Goal: Information Seeking & Learning: Compare options

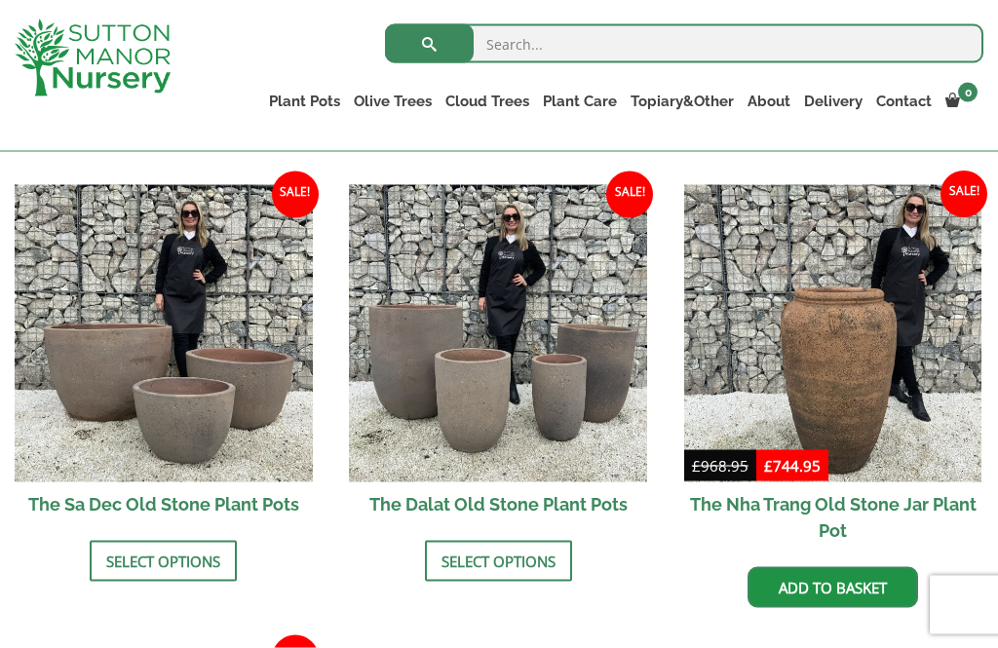
scroll to position [1157, 0]
click at [540, 540] on link "Select options" at bounding box center [498, 560] width 147 height 41
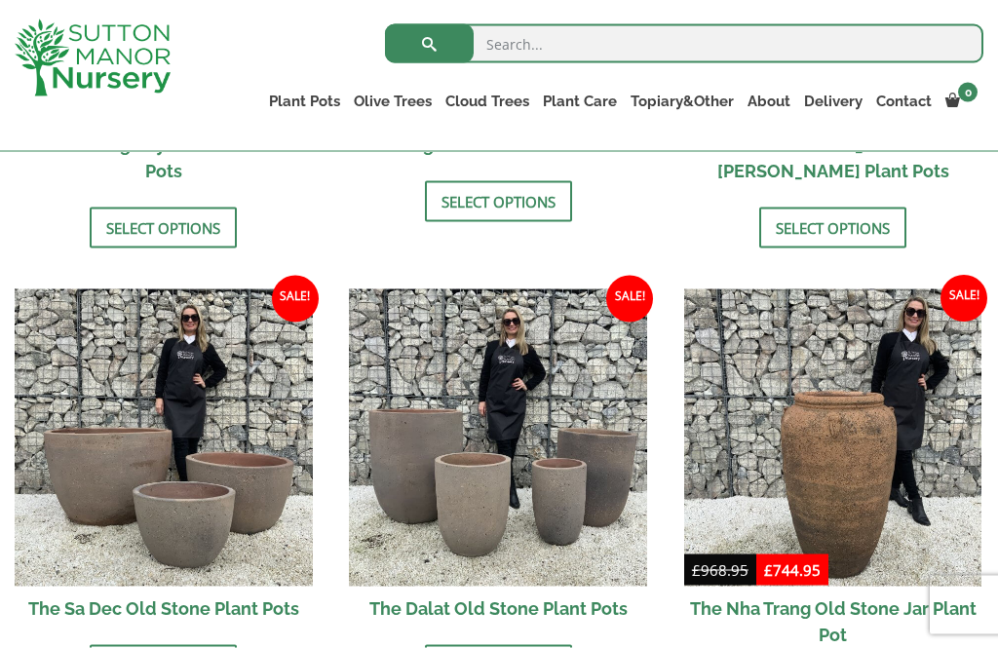
scroll to position [1052, 0]
click at [904, 435] on img at bounding box center [833, 437] width 298 height 298
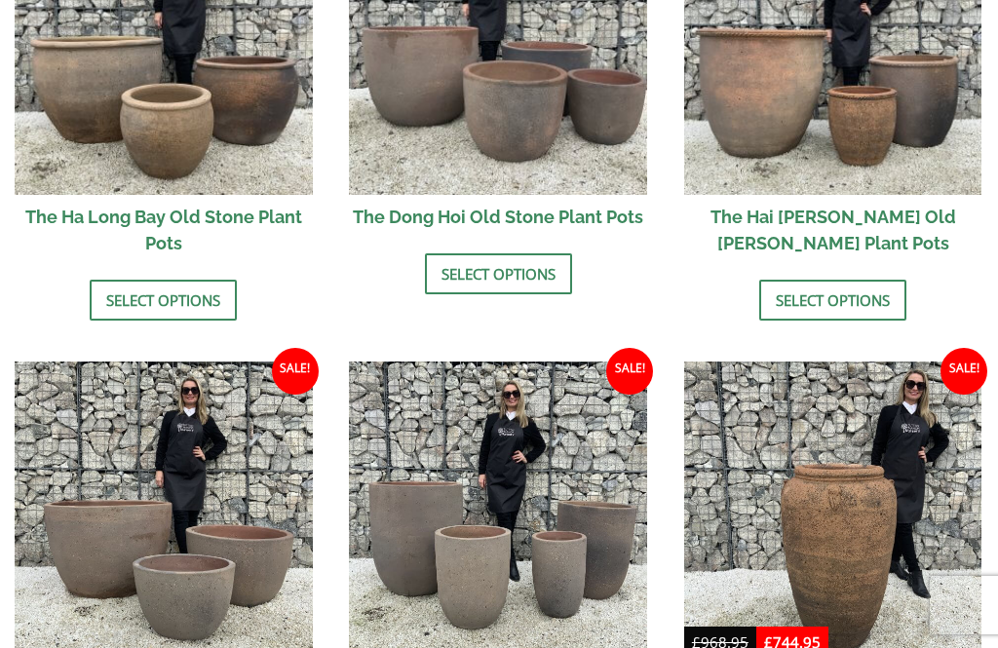
scroll to position [1115, 0]
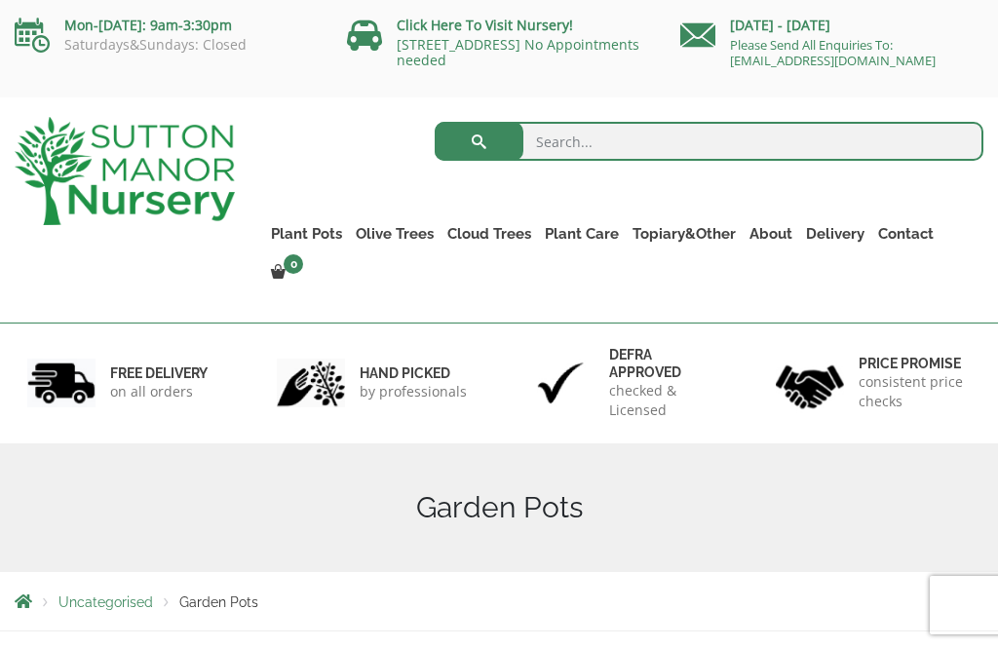
click at [311, 239] on link "Plant Pots" at bounding box center [306, 233] width 85 height 27
click at [0, 0] on link "Jars And Urns" at bounding box center [0, 0] width 0 height 0
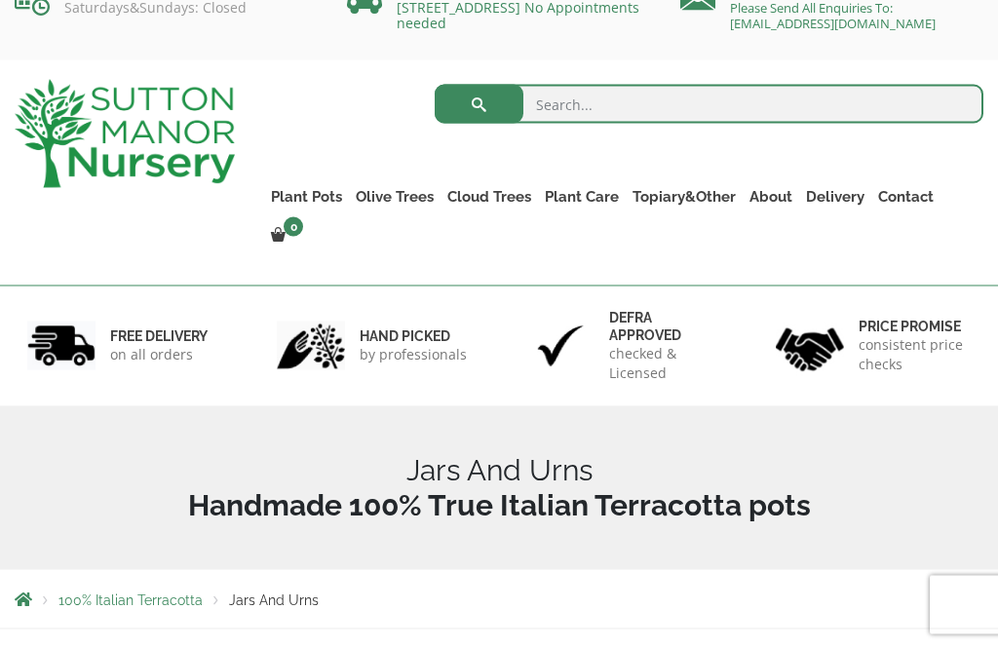
scroll to position [38, 0]
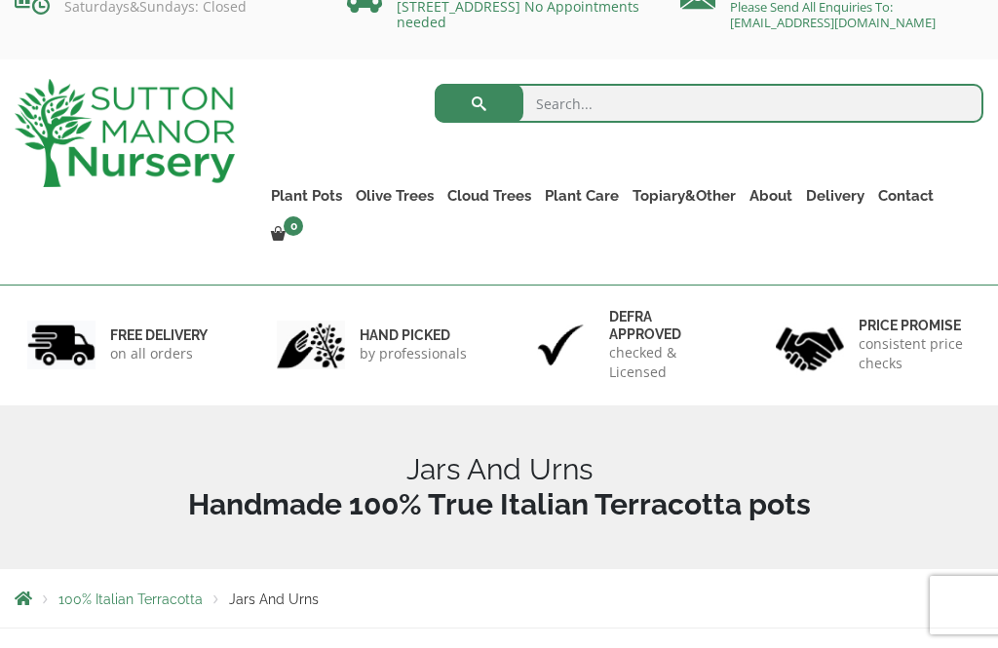
click at [0, 0] on link "Vietnamese Terracotta" at bounding box center [0, 0] width 0 height 0
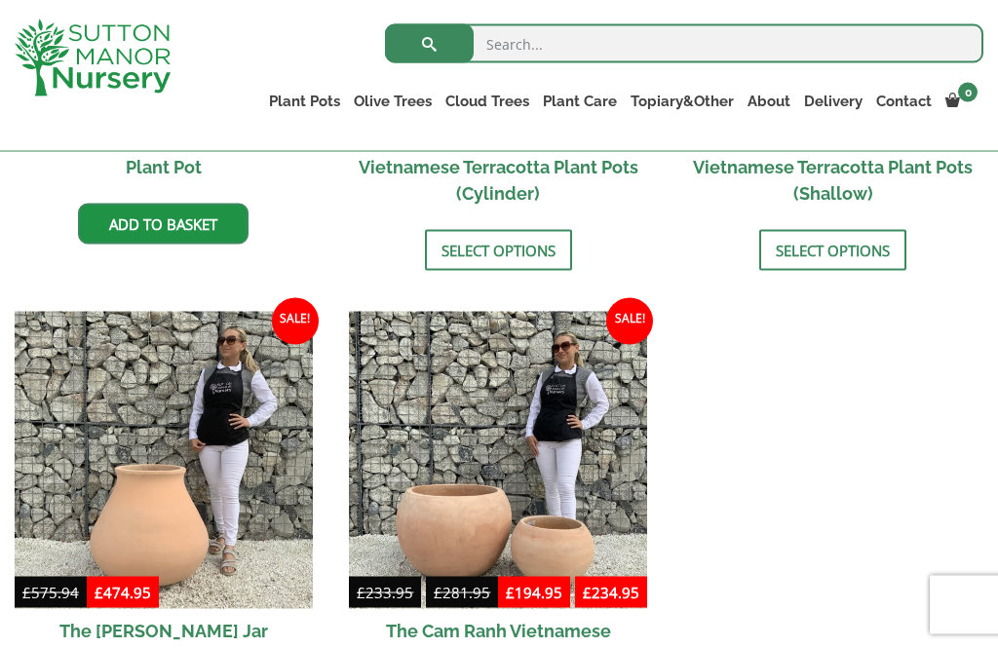
scroll to position [845, 0]
click at [531, 457] on img at bounding box center [498, 460] width 298 height 298
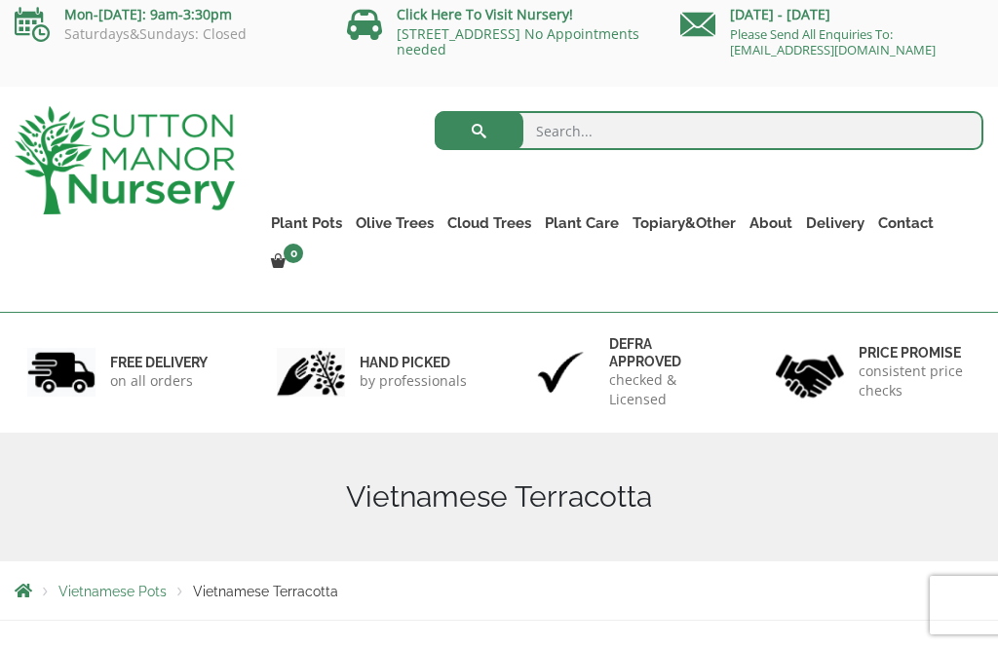
scroll to position [0, 0]
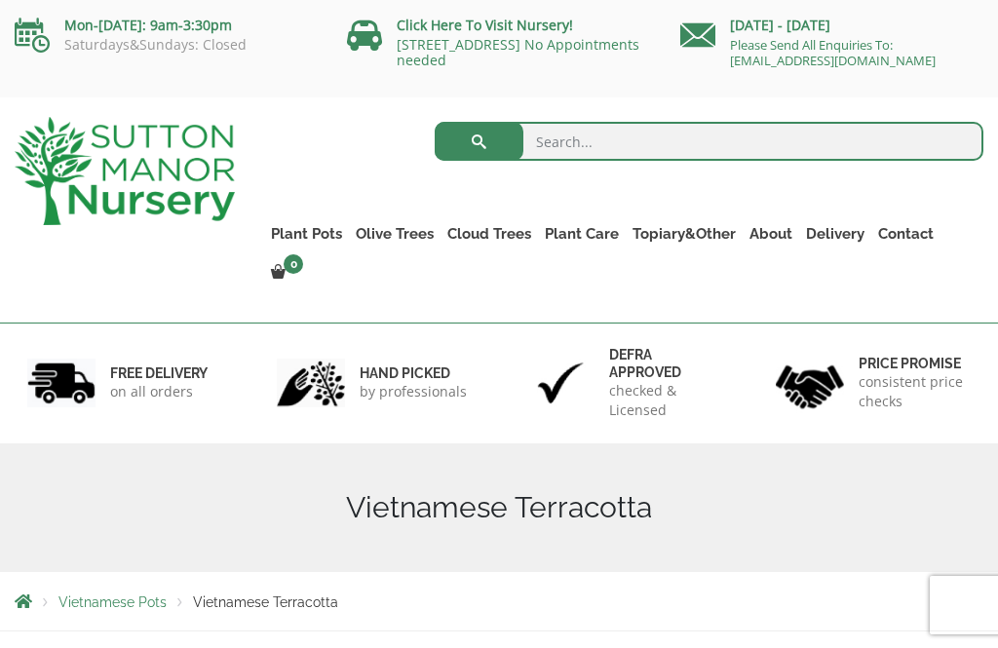
click at [0, 0] on link "The Iron Stone Pots" at bounding box center [0, 0] width 0 height 0
click at [0, 0] on link "Ilex Crenata Cloud Trees" at bounding box center [0, 0] width 0 height 0
click at [0, 0] on link "Ligustrum Pom Poms" at bounding box center [0, 0] width 0 height 0
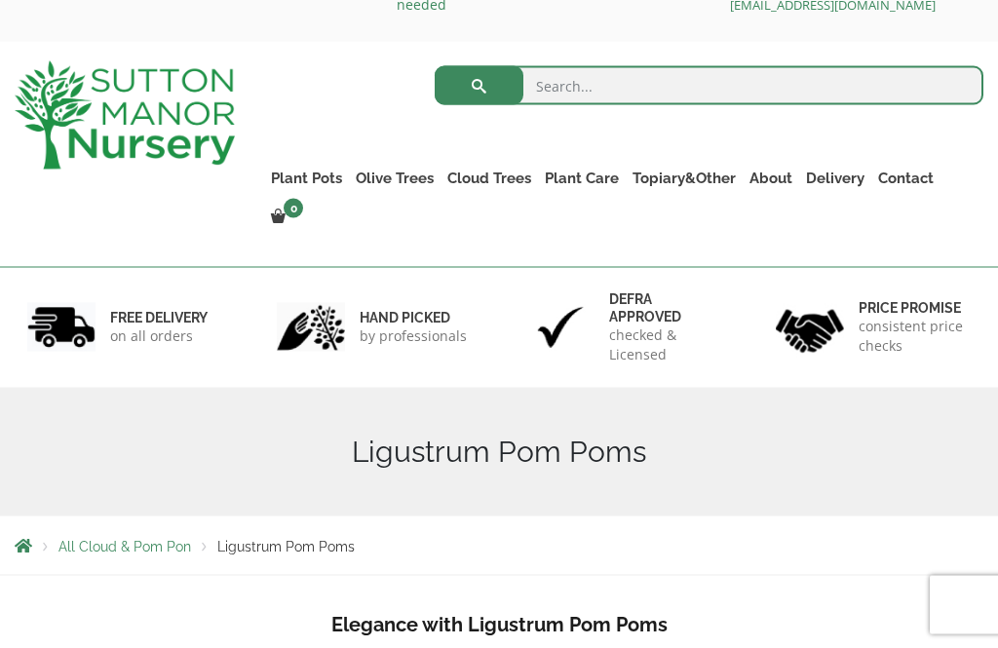
scroll to position [57, 0]
click at [685, 165] on link "Topiary&Other" at bounding box center [684, 177] width 117 height 27
click at [0, 0] on link "Bay Trees (Laurus Nobilis)" at bounding box center [0, 0] width 0 height 0
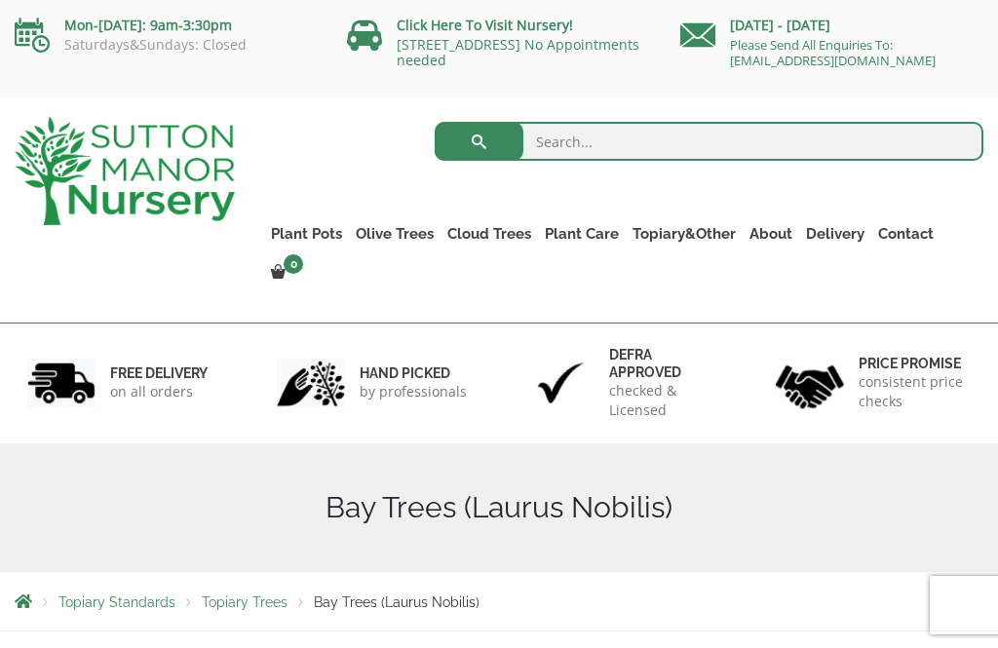
click at [0, 0] on link "Laurus Nobilis Bay Trees" at bounding box center [0, 0] width 0 height 0
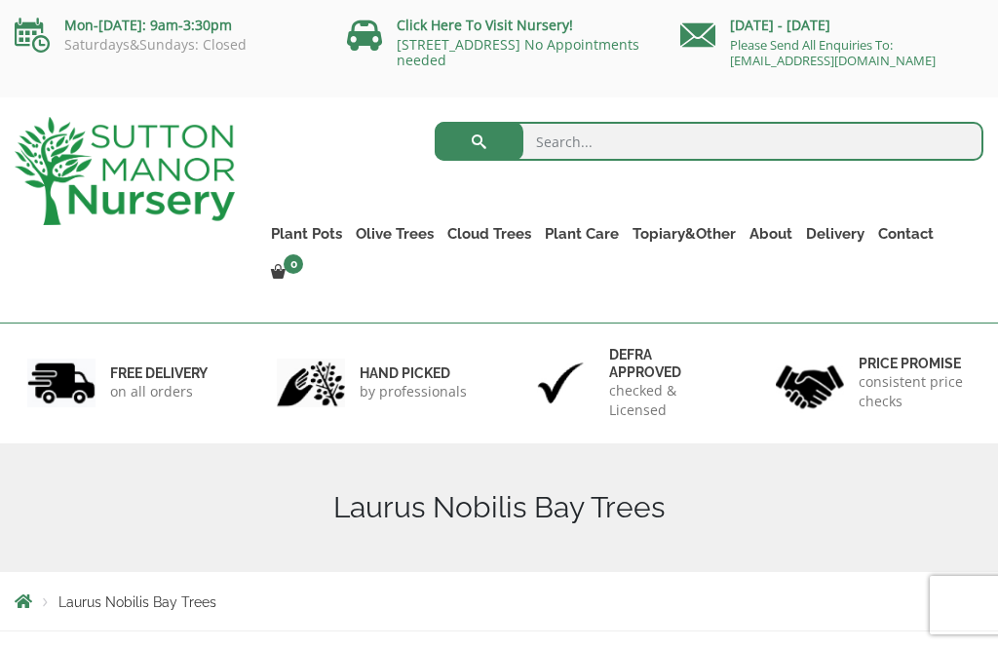
click at [0, 0] on link "Taxus Baccata (Yew)" at bounding box center [0, 0] width 0 height 0
click at [0, 0] on link "The Amalfi Pots" at bounding box center [0, 0] width 0 height 0
click at [0, 0] on link "The Milan Pots" at bounding box center [0, 0] width 0 height 0
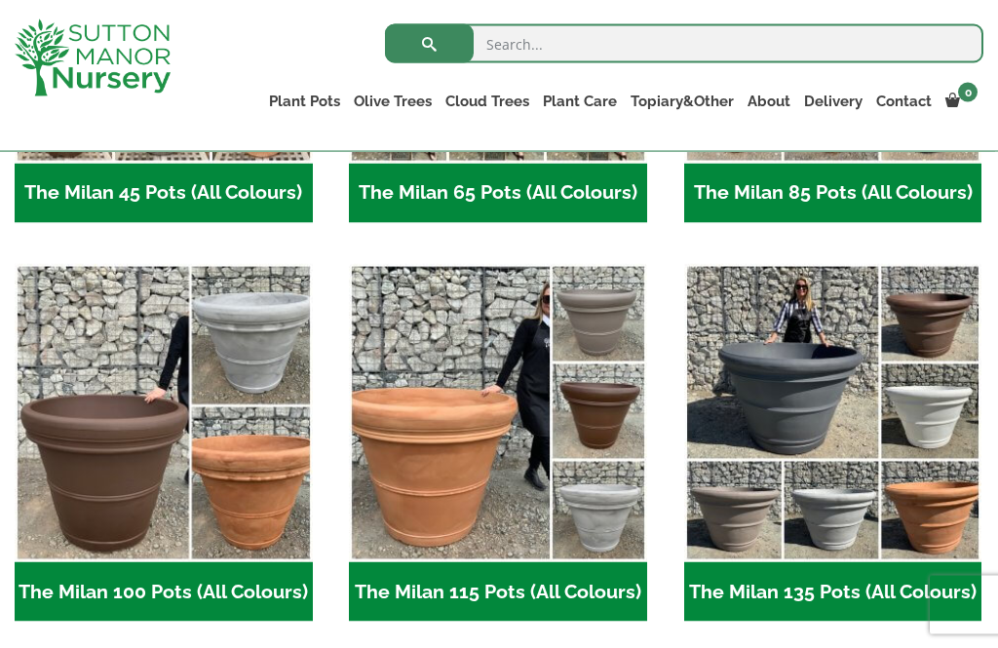
scroll to position [814, 0]
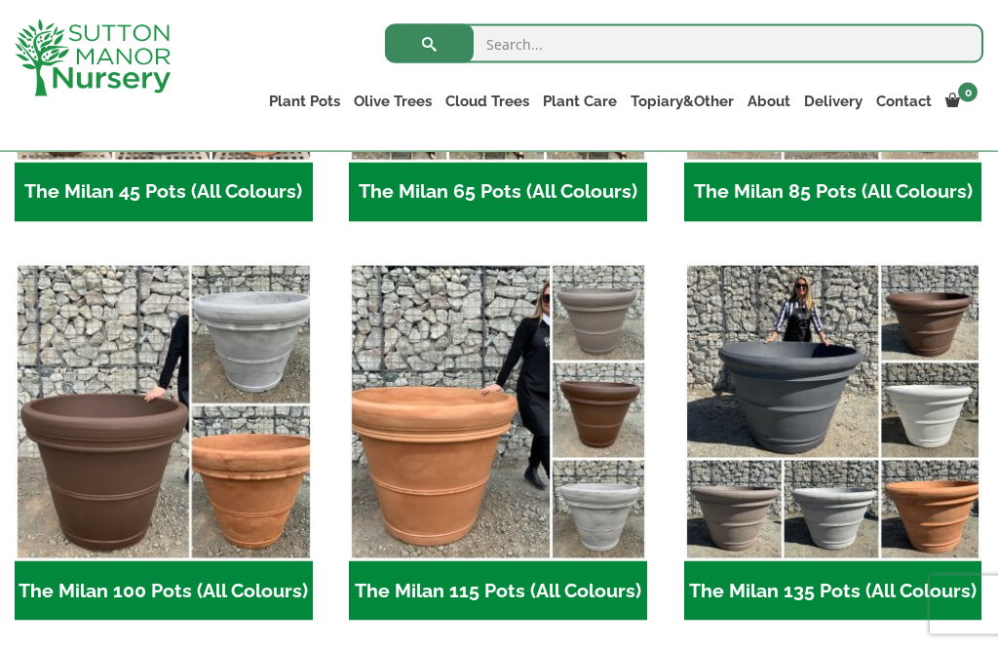
click at [575, 591] on h2 "The Milan 115 Pots (All Colours) (5)" at bounding box center [498, 591] width 298 height 60
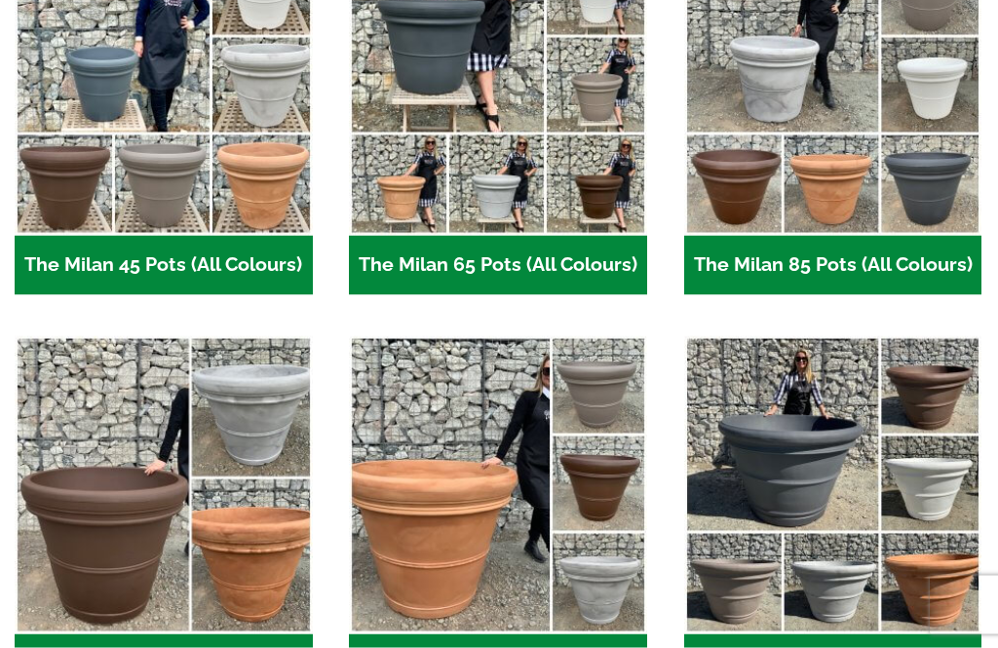
scroll to position [0, 0]
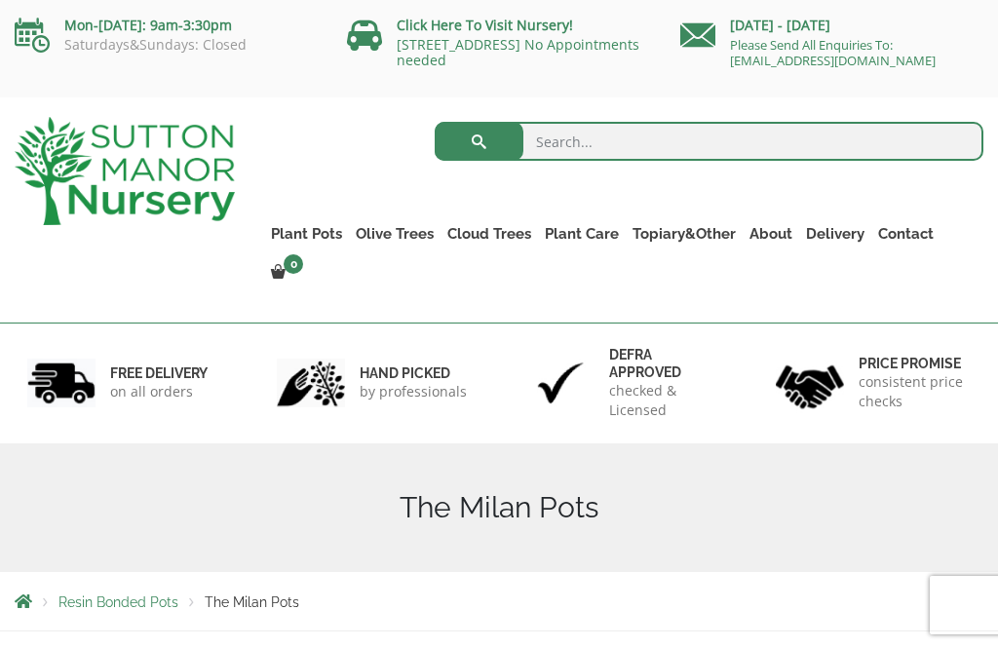
click at [0, 0] on link "The Capri Pots" at bounding box center [0, 0] width 0 height 0
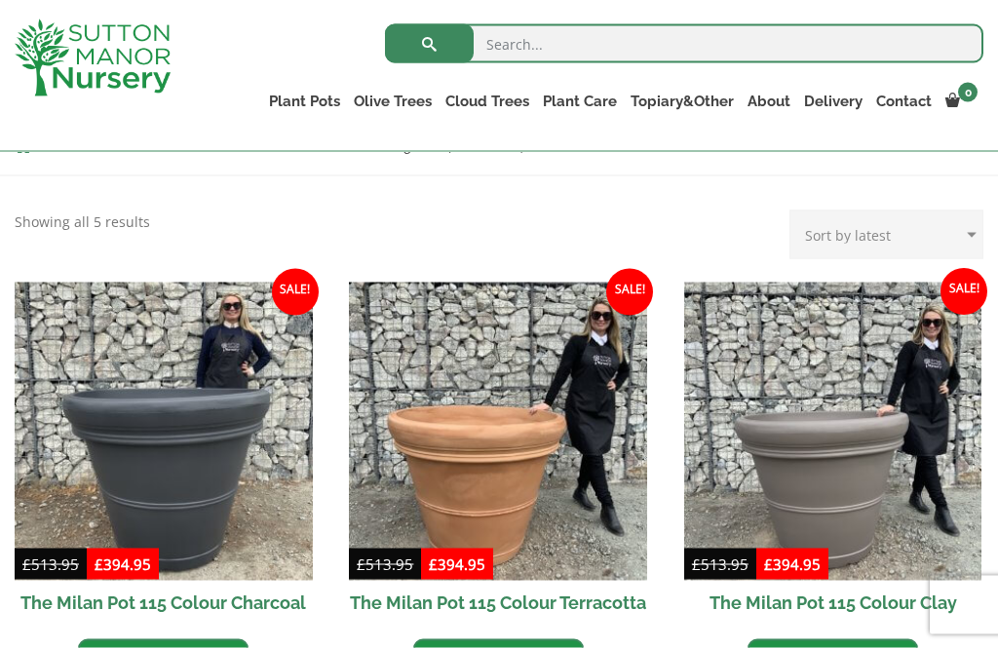
scroll to position [360, 0]
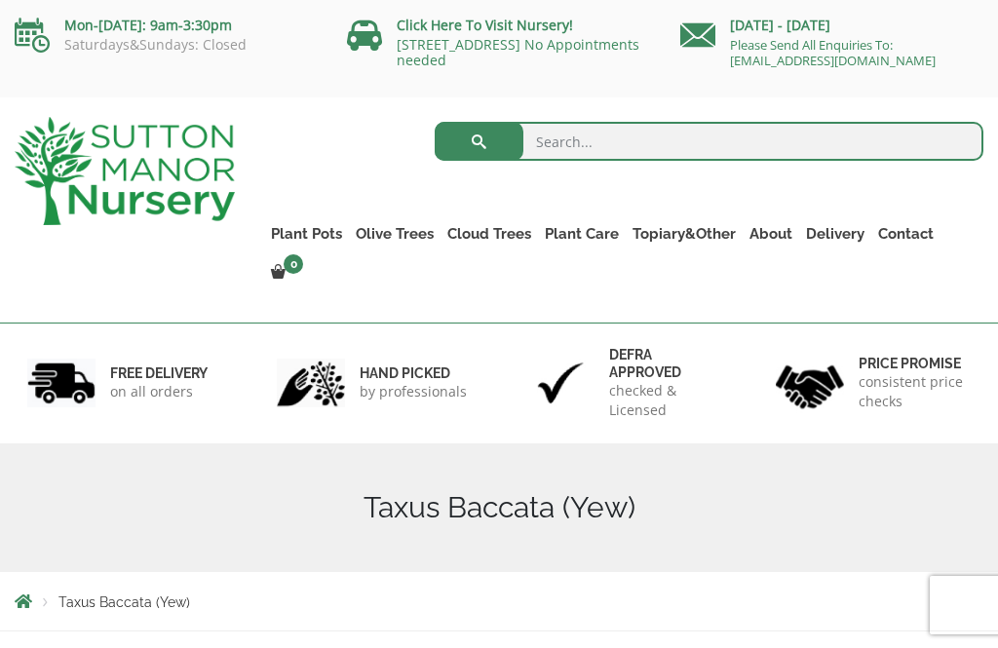
click at [0, 0] on link "The Brunello Pots" at bounding box center [0, 0] width 0 height 0
click at [0, 0] on link "The Old Stone Pots" at bounding box center [0, 0] width 0 height 0
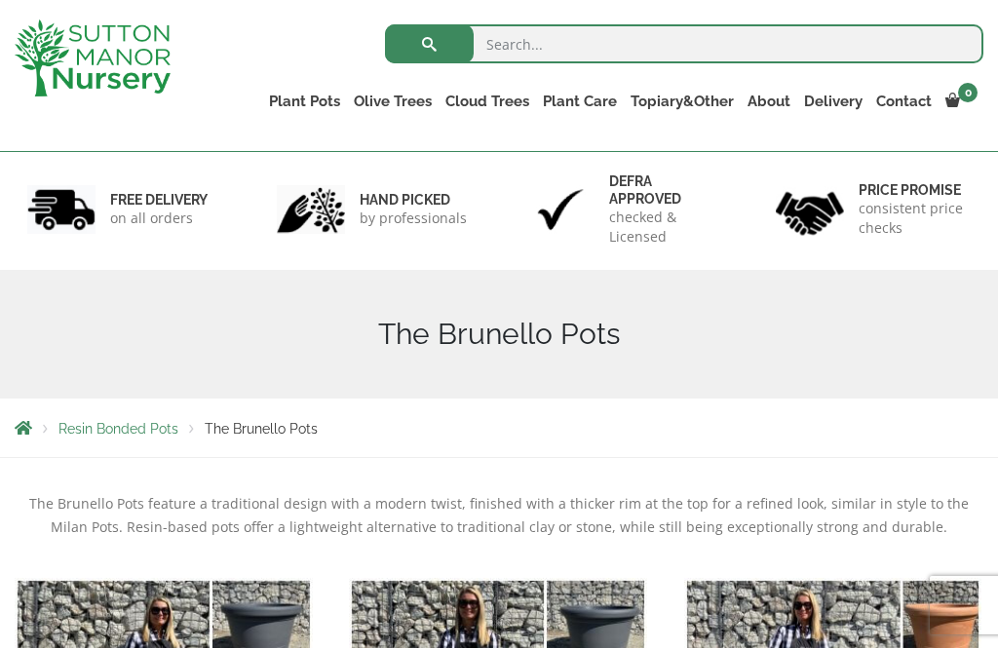
scroll to position [73, 0]
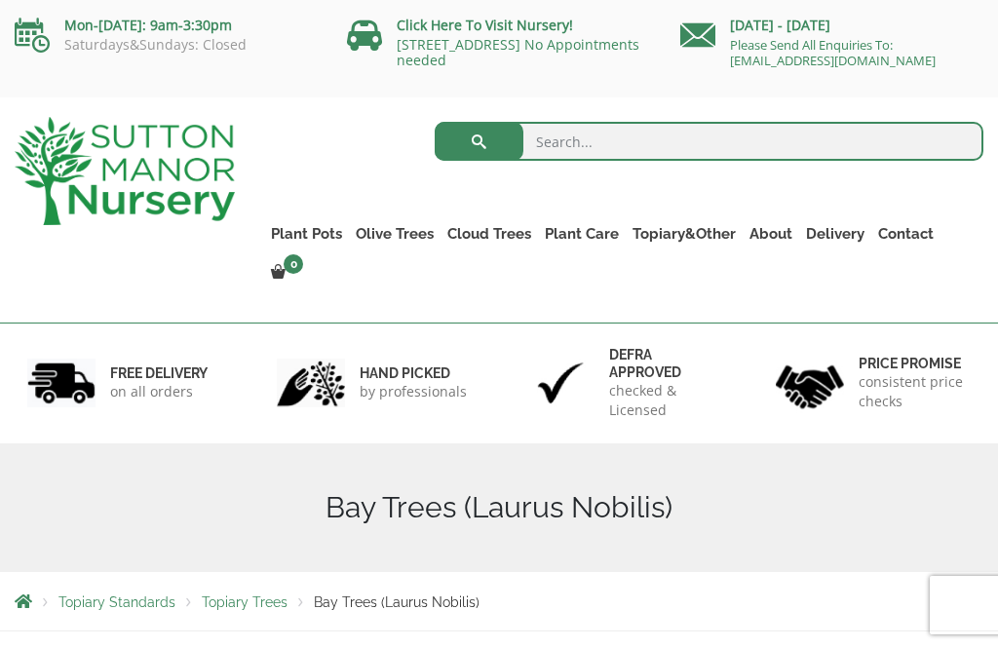
click at [0, 0] on link "Resin Bonded Pots" at bounding box center [0, 0] width 0 height 0
click at [551, 443] on div "Bay Trees (Laurus Nobilis)" at bounding box center [499, 507] width 998 height 129
click at [0, 0] on link "The Venice Cube Pots" at bounding box center [0, 0] width 0 height 0
click at [0, 0] on link "The Barolo Pots" at bounding box center [0, 0] width 0 height 0
click at [0, 0] on link "The Rome Bowl" at bounding box center [0, 0] width 0 height 0
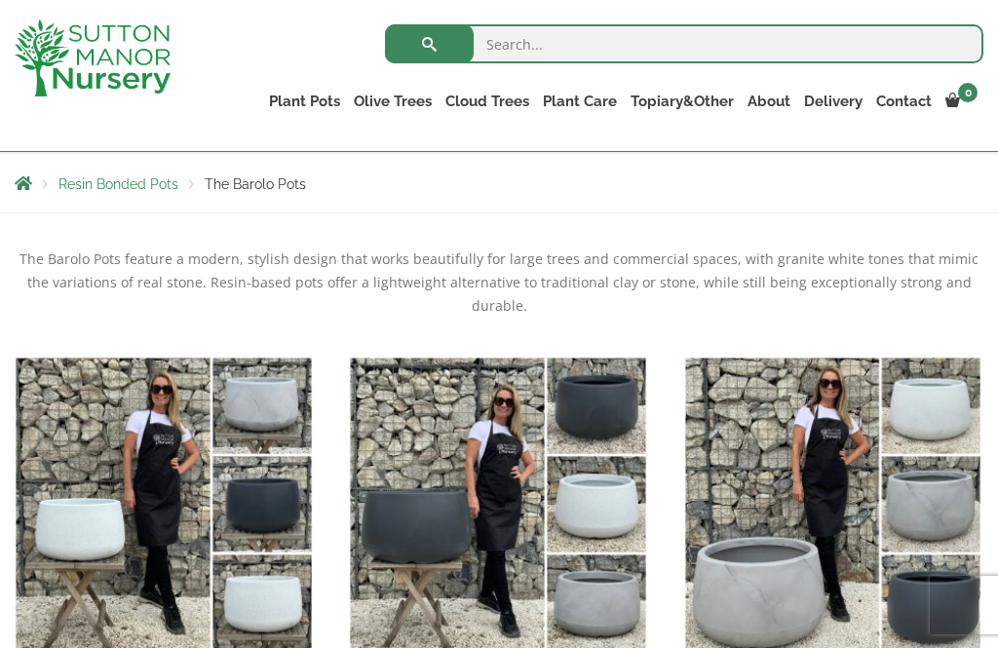
scroll to position [330, 0]
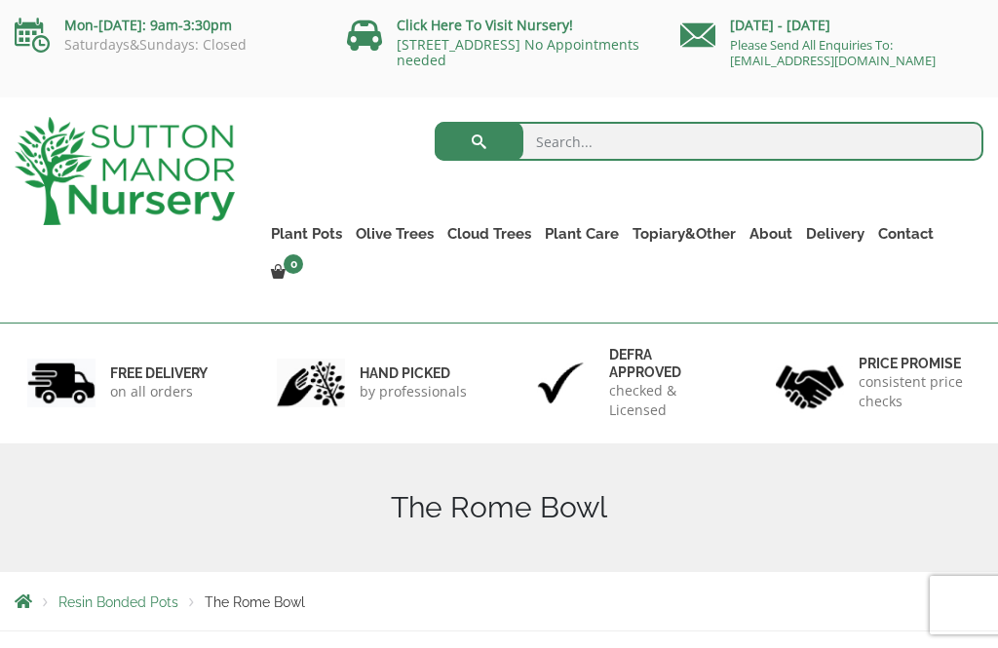
click at [130, 594] on span "Resin Bonded Pots" at bounding box center [118, 602] width 120 height 16
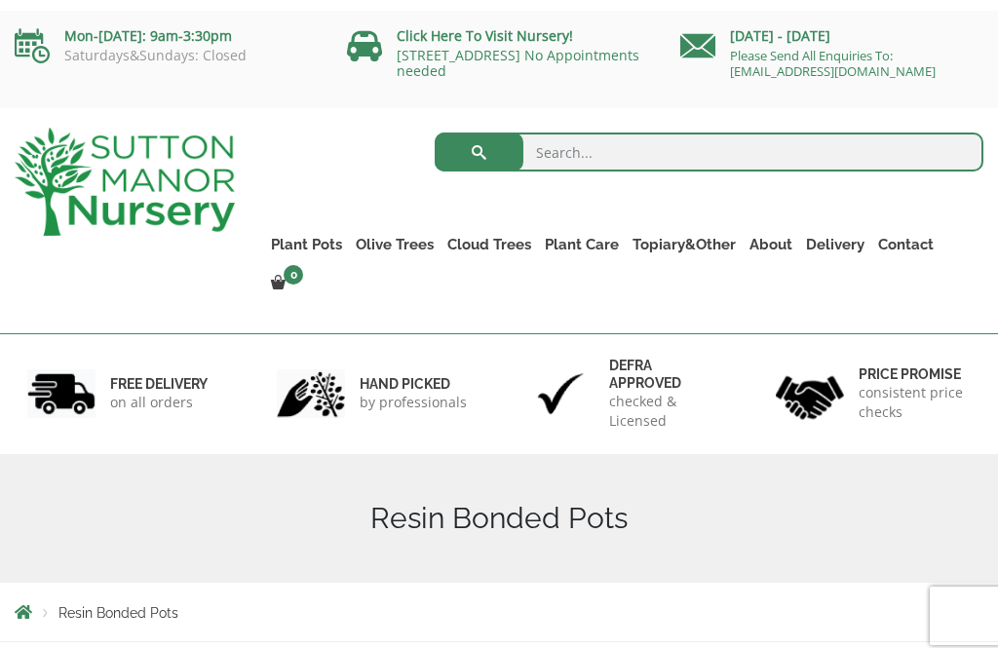
scroll to position [-6, 0]
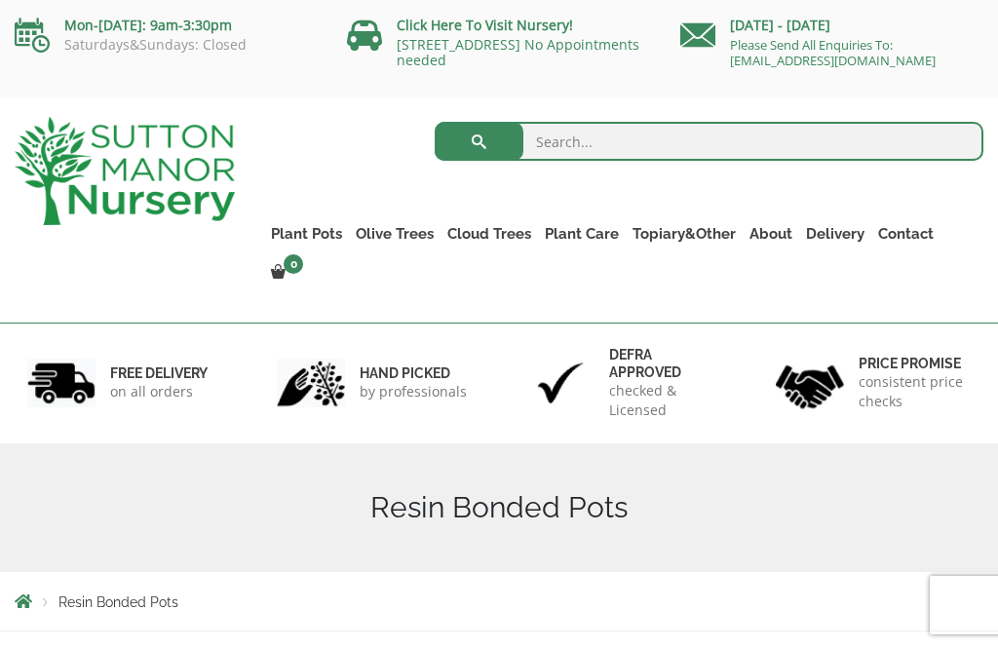
click at [0, 0] on link "The Olive Jar" at bounding box center [0, 0] width 0 height 0
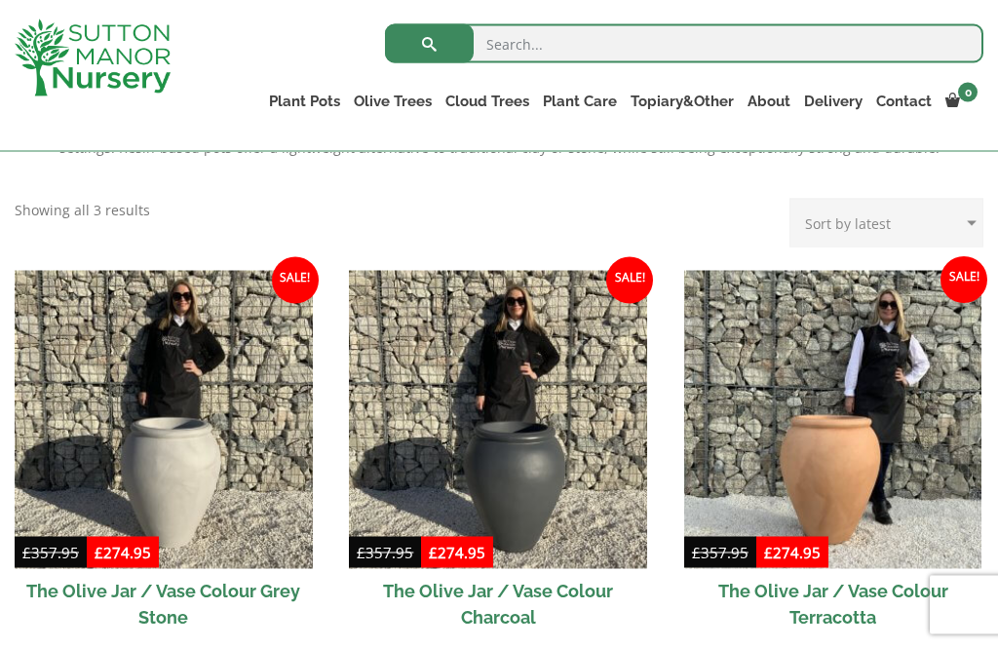
scroll to position [480, 0]
click at [854, 463] on img at bounding box center [833, 419] width 298 height 298
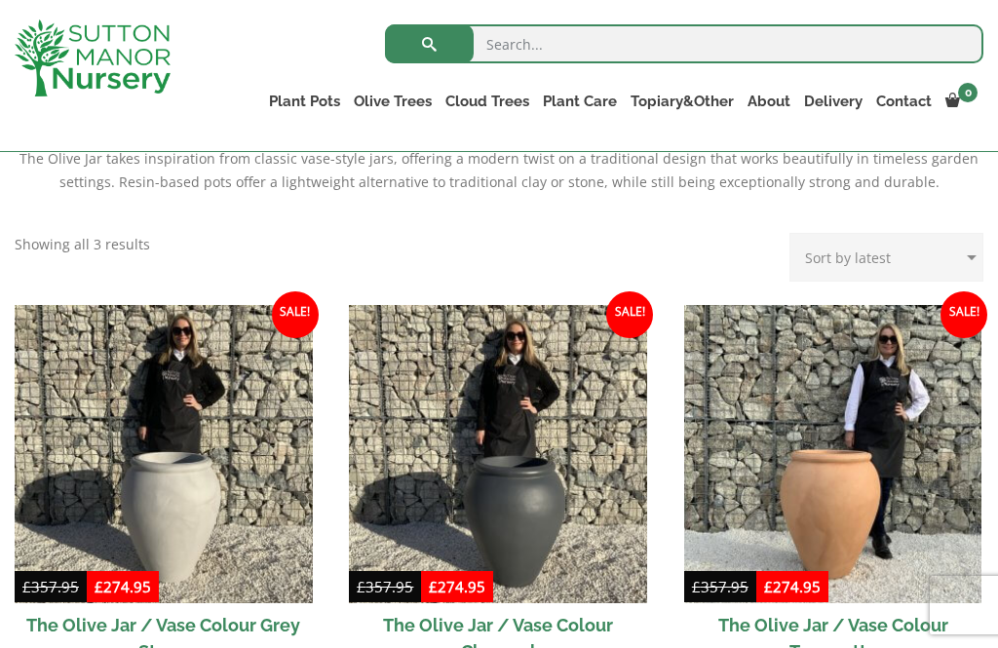
scroll to position [0, 0]
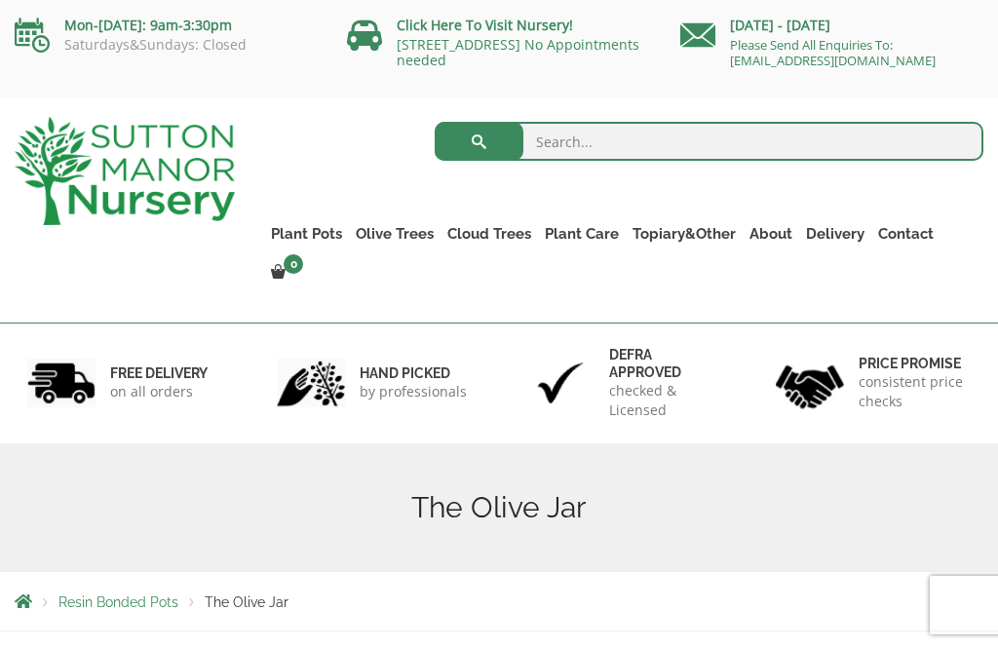
click at [0, 0] on link "The Sicilian Pots" at bounding box center [0, 0] width 0 height 0
click at [0, 0] on link "The Mediterranean Pots" at bounding box center [0, 0] width 0 height 0
click at [0, 0] on link "Gnarled Olive Trees (Bella Range)" at bounding box center [0, 0] width 0 height 0
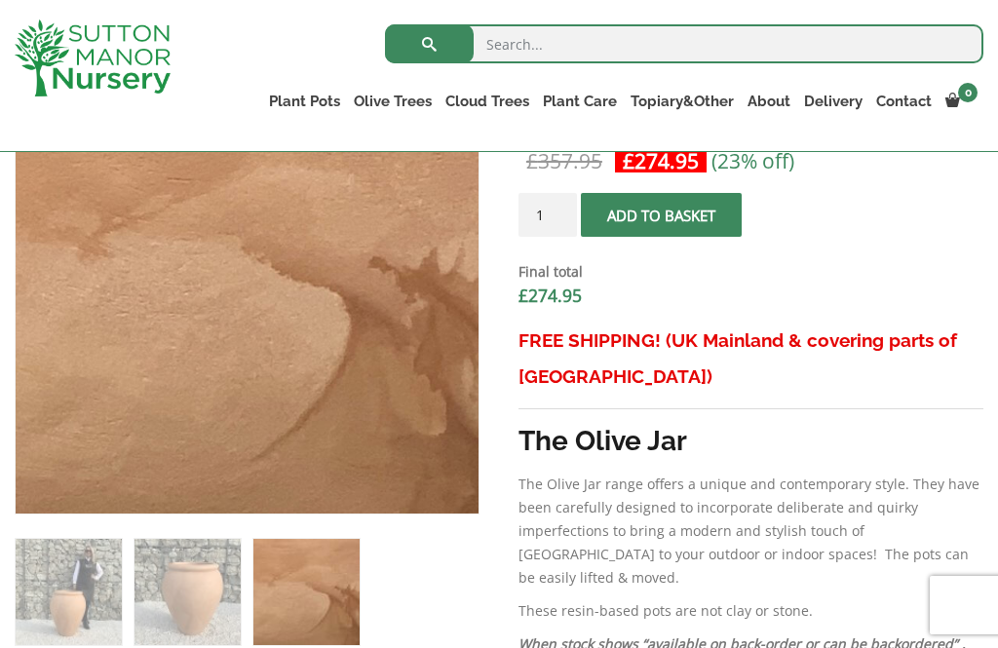
scroll to position [704, 0]
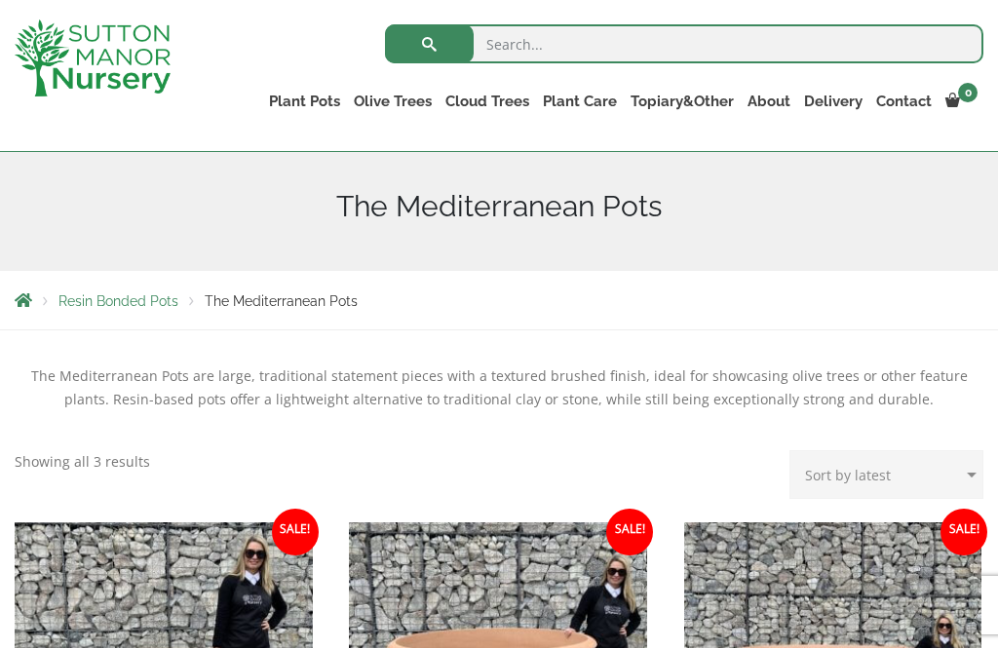
scroll to position [177, 0]
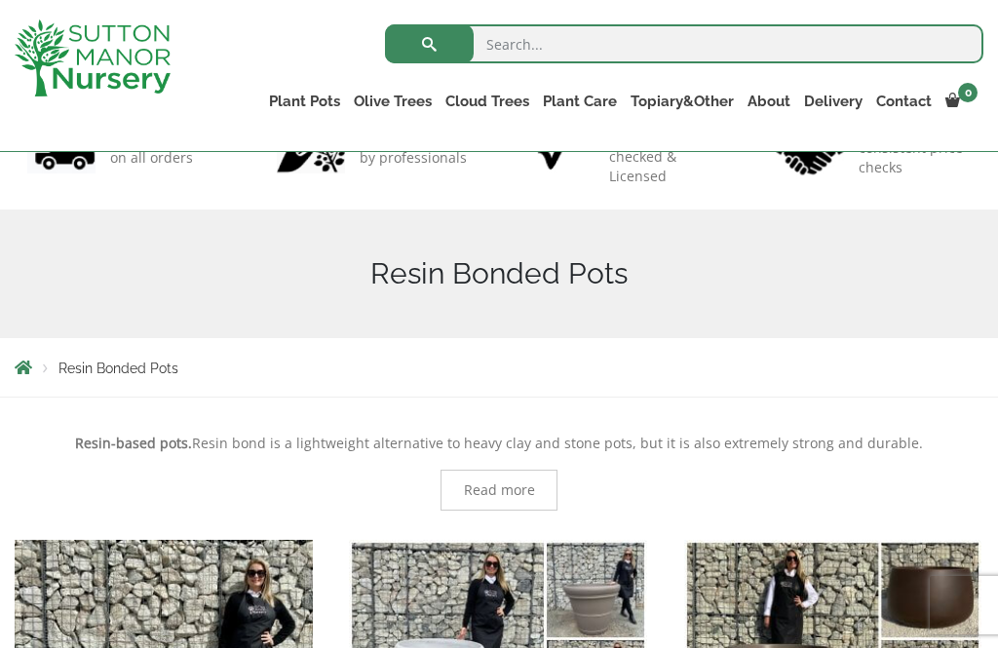
scroll to position [160, 0]
click at [0, 0] on link "Wabi-Sabi" at bounding box center [0, 0] width 0 height 0
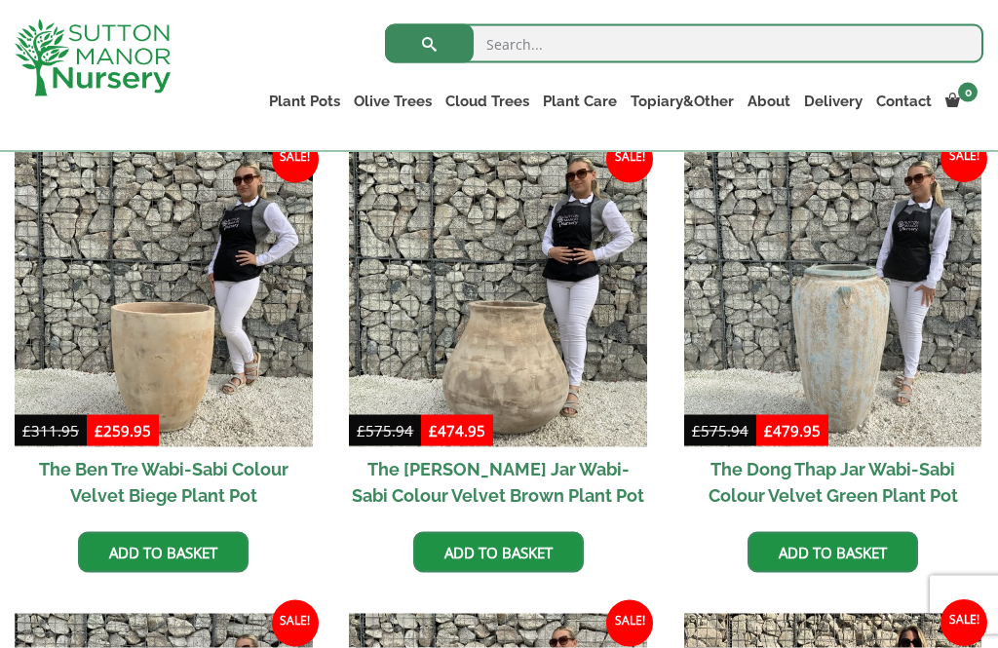
scroll to position [980, 0]
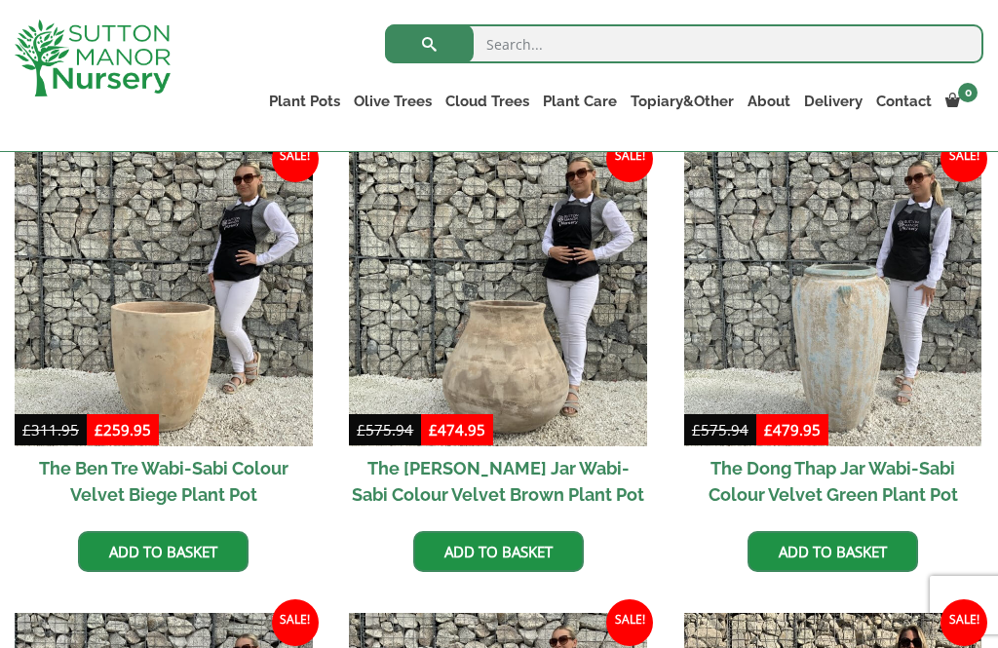
click at [909, 336] on img at bounding box center [833, 298] width 298 height 298
click at [919, 334] on img at bounding box center [833, 298] width 298 height 298
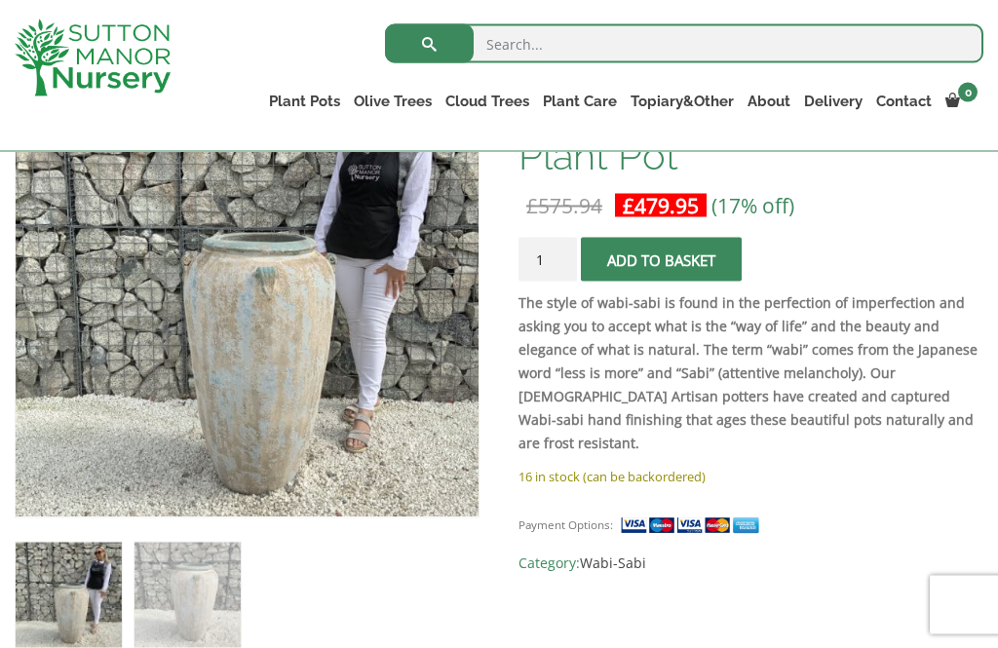
scroll to position [414, 0]
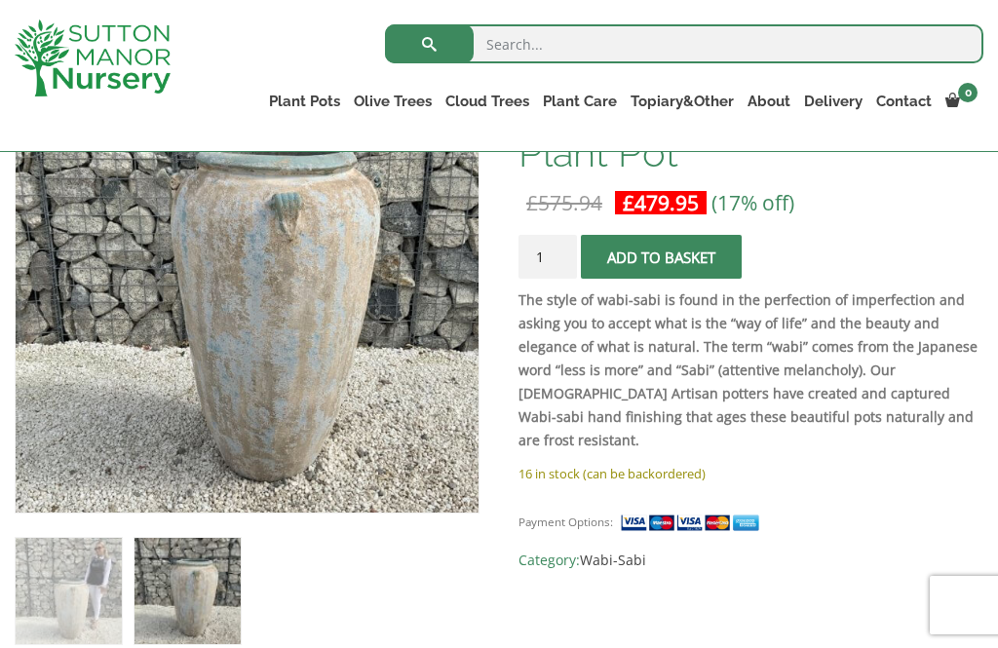
click at [325, 381] on img at bounding box center [447, 483] width 863 height 863
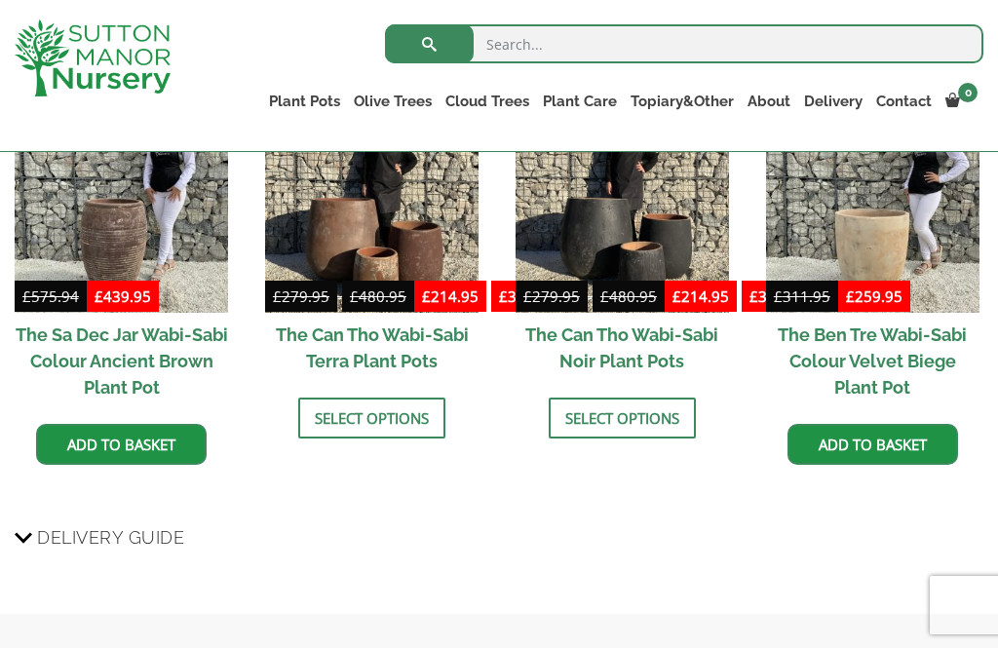
scroll to position [1550, 0]
